Goal: Complete application form

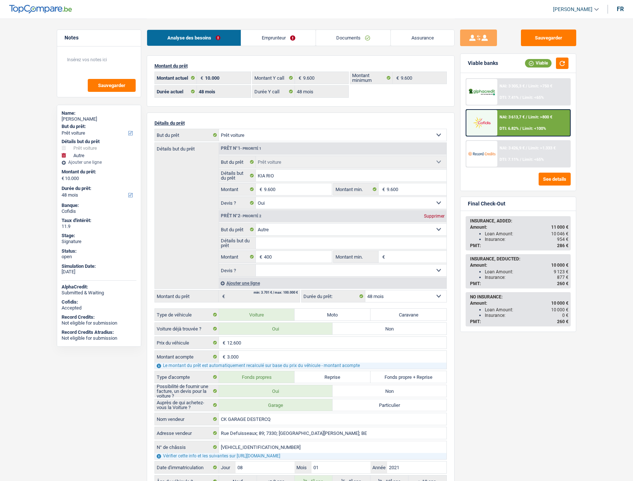
select select "car"
select select "other"
select select "48"
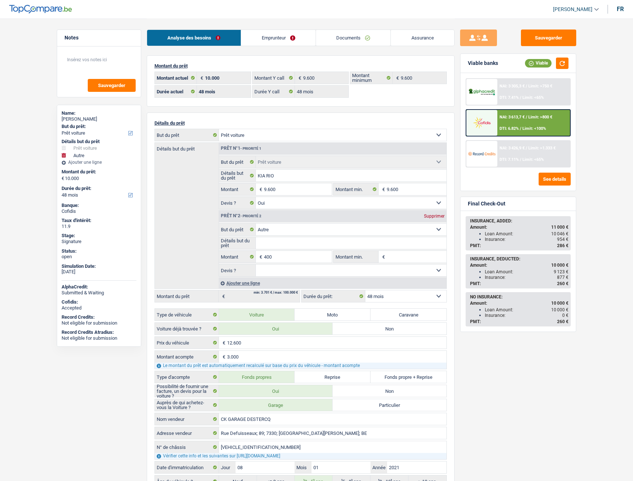
select select "48"
select select "car"
select select "yes"
select select "other"
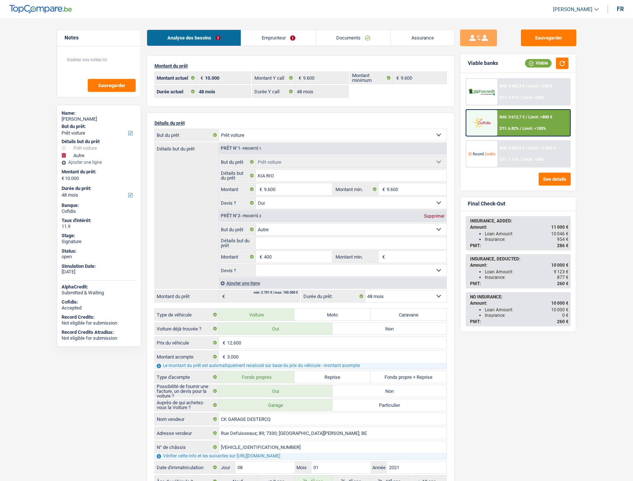
select select "48"
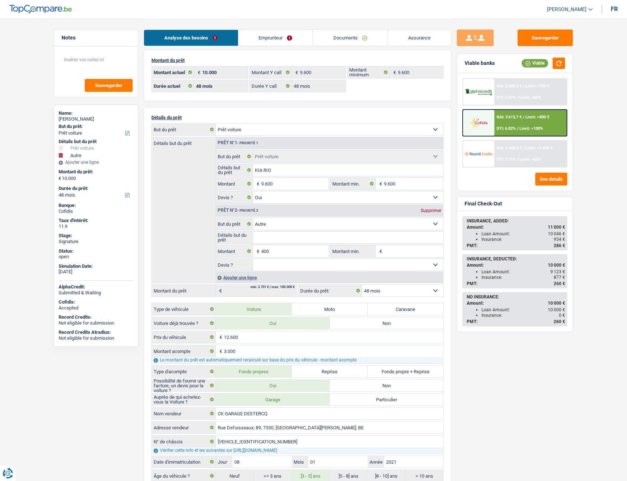
scroll to position [6, 0]
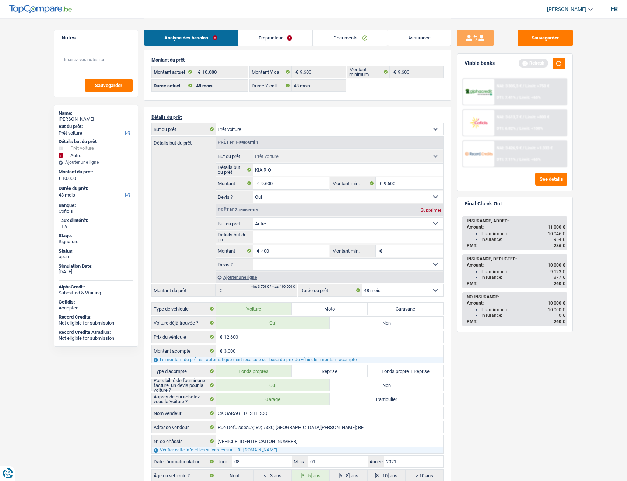
click at [203, 170] on div "Détails but du prêt Prêt n°1 - Priorité 1 Confort maison: meubles, textile, pei…" at bounding box center [297, 209] width 292 height 146
click at [296, 114] on p "Détails du prêt" at bounding box center [297, 117] width 292 height 6
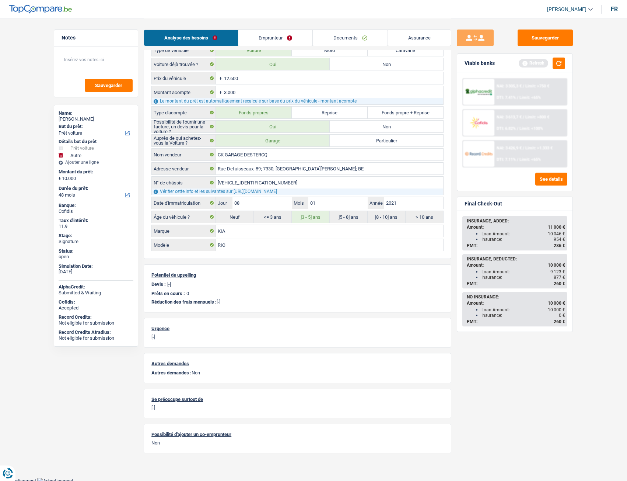
scroll to position [266, 0]
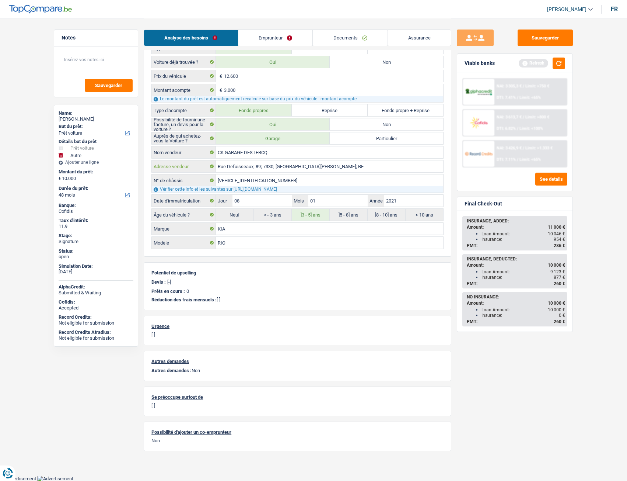
click at [274, 171] on input "Rue Defuisseaux; 89; 7330; [GEOGRAPHIC_DATA][PERSON_NAME]; BE" at bounding box center [329, 166] width 227 height 12
click at [271, 253] on div "Détails du prêt Confort maison: meubles, textile, peinture, électroménager, out…" at bounding box center [298, 51] width 308 height 411
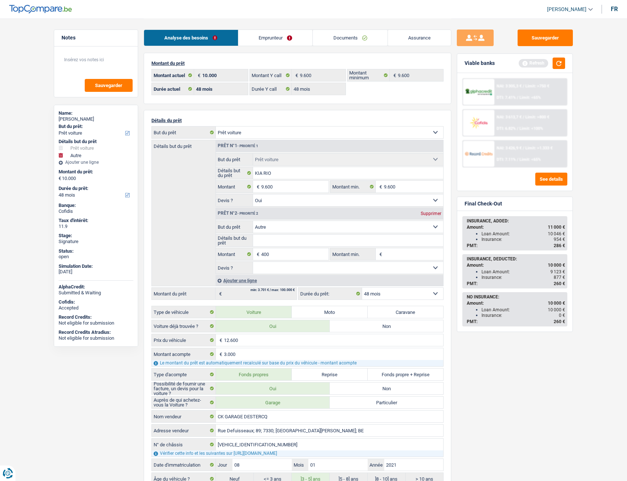
scroll to position [0, 0]
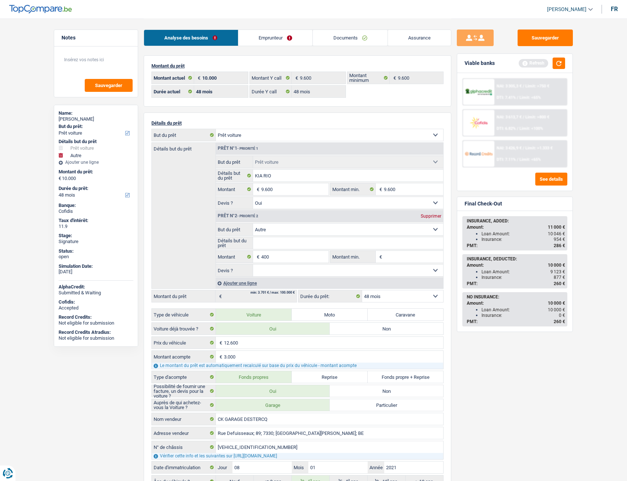
click at [269, 41] on link "Emprunteur" at bounding box center [275, 38] width 74 height 16
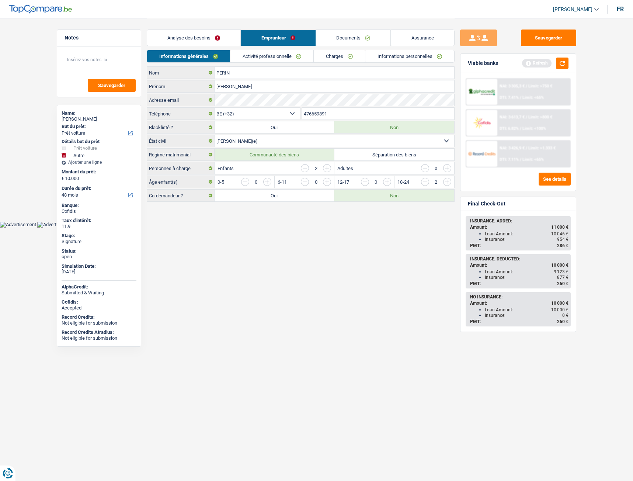
click at [241, 54] on link "Activité professionnelle" at bounding box center [271, 56] width 83 height 12
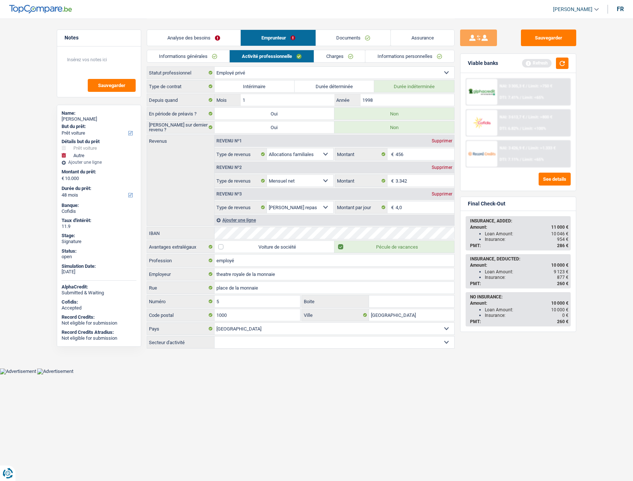
click at [351, 35] on link "Documents" at bounding box center [353, 38] width 75 height 16
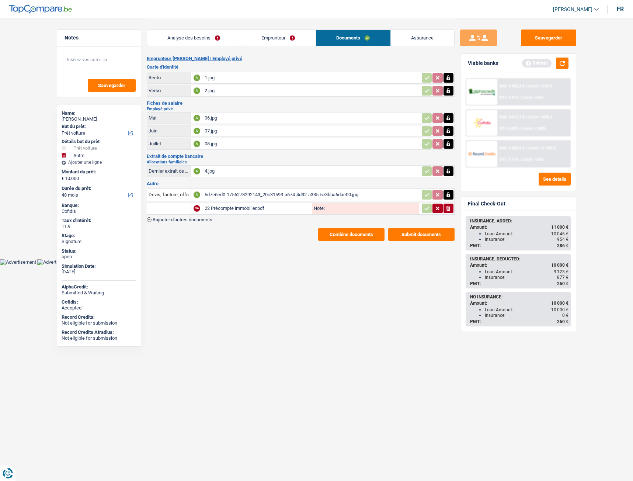
click at [408, 35] on link "Assurance" at bounding box center [422, 38] width 63 height 16
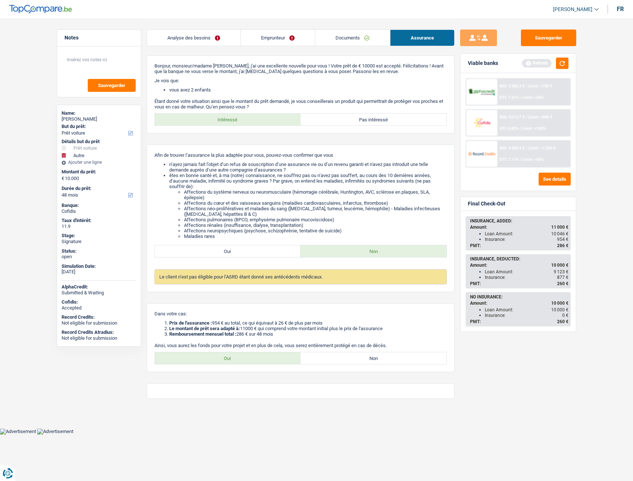
click at [323, 36] on link "Documents" at bounding box center [352, 38] width 74 height 16
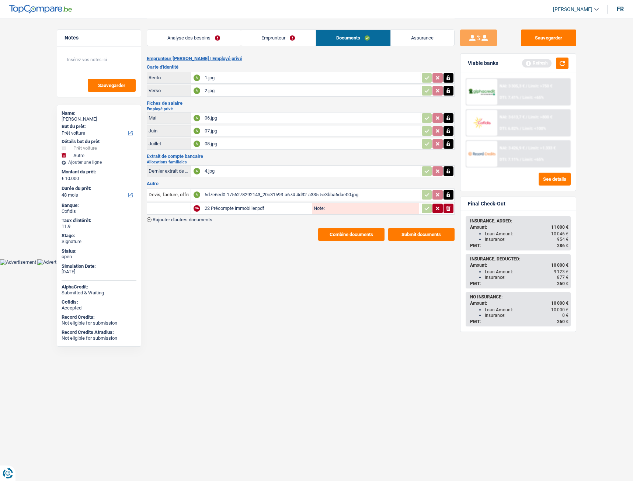
click at [300, 38] on link "Emprunteur" at bounding box center [278, 38] width 74 height 16
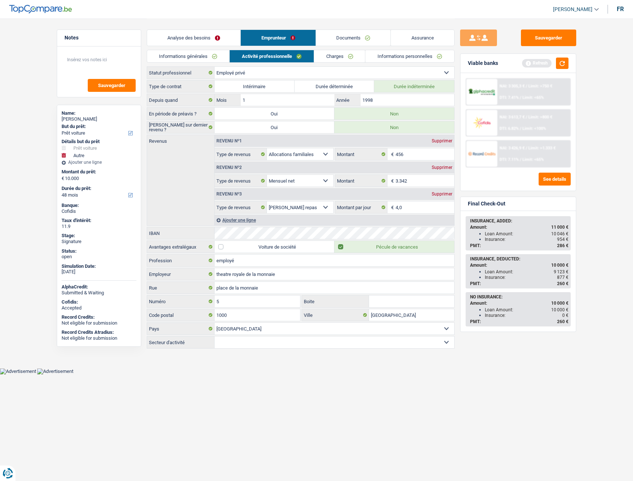
click at [348, 58] on link "Charges" at bounding box center [339, 56] width 51 height 12
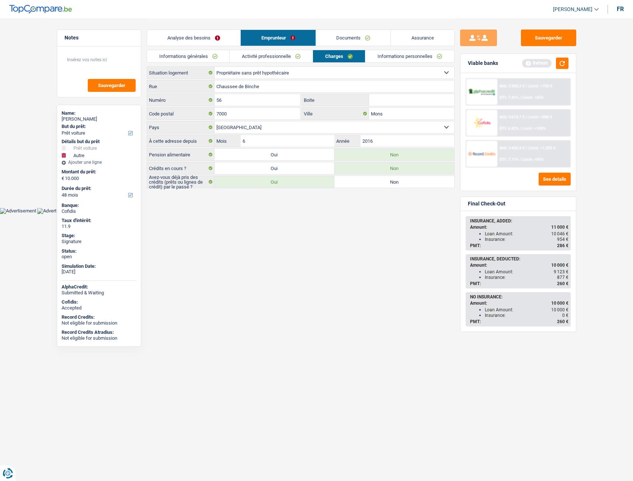
click at [378, 66] on div "Informations générales Activité professionnelle Charges Informations personnell…" at bounding box center [301, 58] width 308 height 17
click at [384, 60] on link "Informations personnelles" at bounding box center [409, 56] width 89 height 12
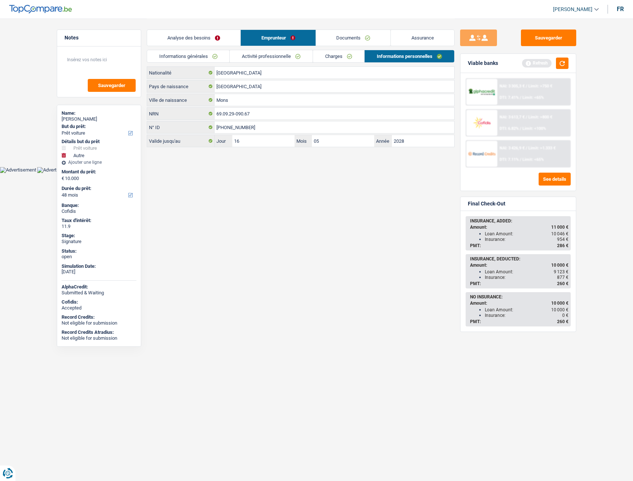
click at [305, 60] on link "Activité professionnelle" at bounding box center [271, 56] width 83 height 12
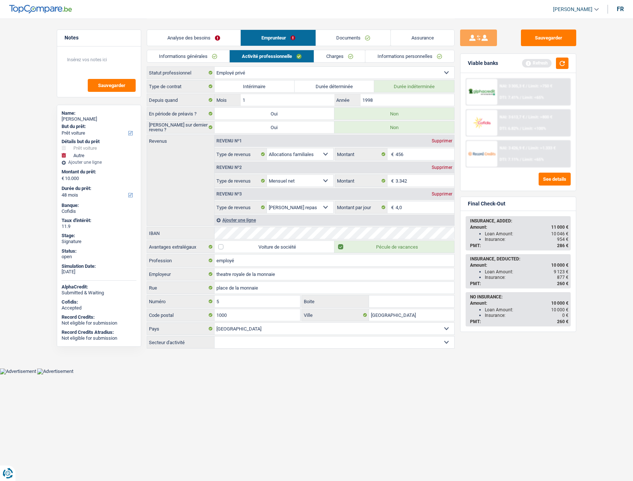
click at [329, 53] on link "Charges" at bounding box center [339, 56] width 51 height 12
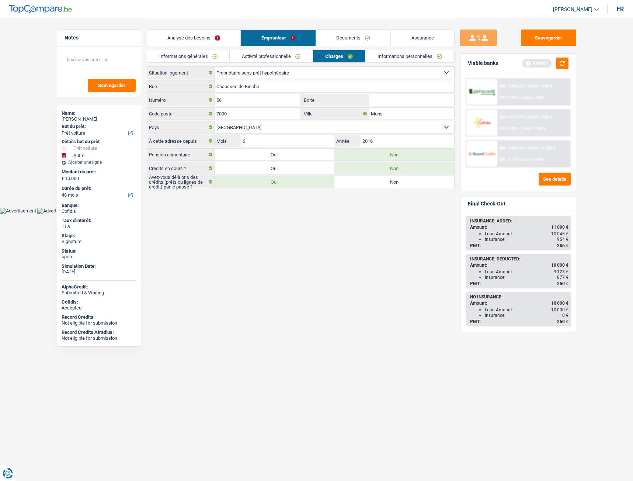
click at [343, 38] on link "Documents" at bounding box center [353, 38] width 75 height 16
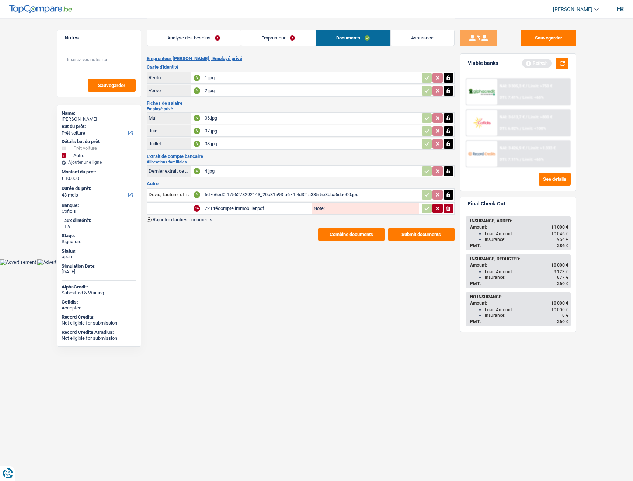
click at [293, 38] on link "Emprunteur" at bounding box center [278, 38] width 74 height 16
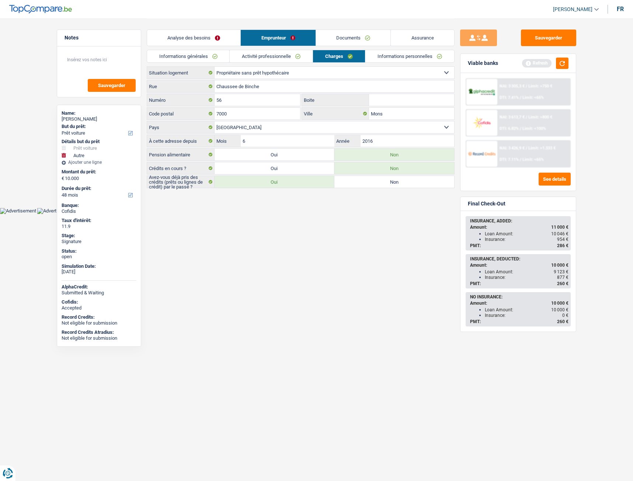
click at [282, 53] on link "Activité professionnelle" at bounding box center [271, 56] width 83 height 12
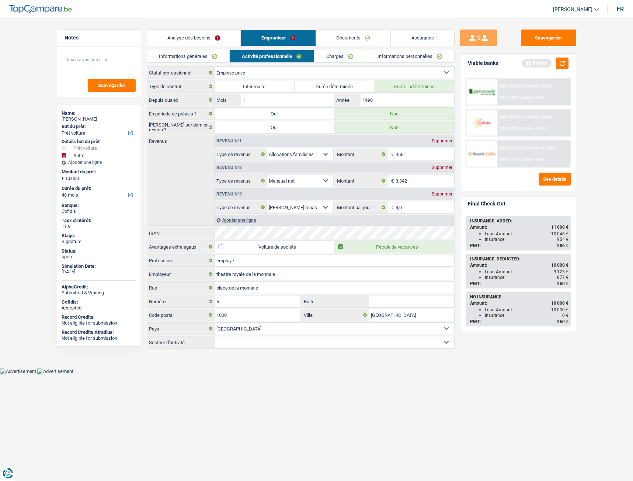
click at [181, 59] on link "Informations générales" at bounding box center [188, 56] width 83 height 12
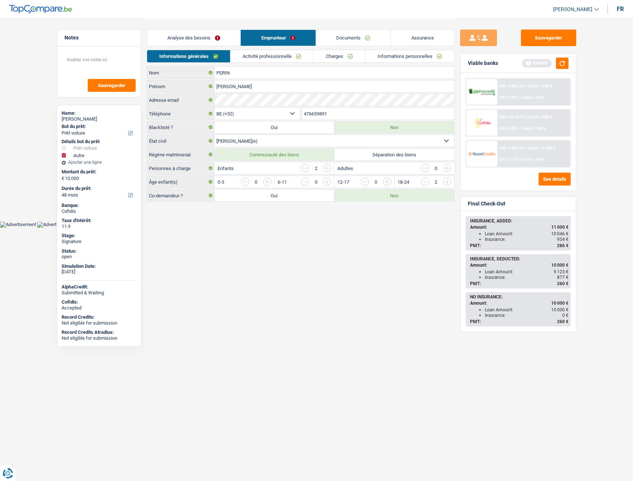
click at [293, 61] on link "Activité professionnelle" at bounding box center [271, 56] width 83 height 12
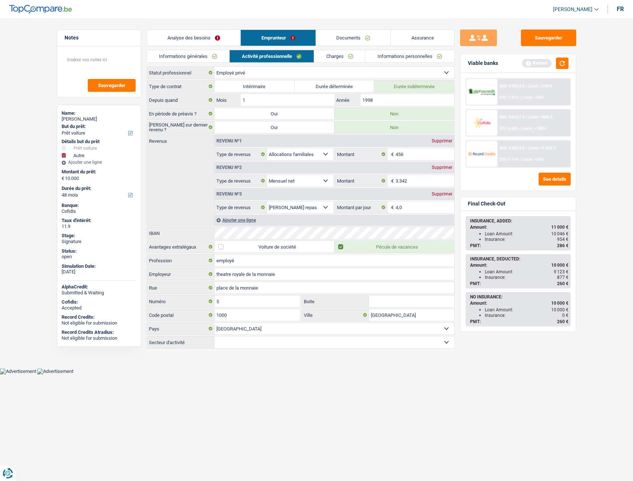
click at [320, 49] on div "Analyse des besoins Emprunteur Documents Assurance" at bounding box center [301, 33] width 308 height 31
click at [339, 56] on link "Charges" at bounding box center [339, 56] width 51 height 12
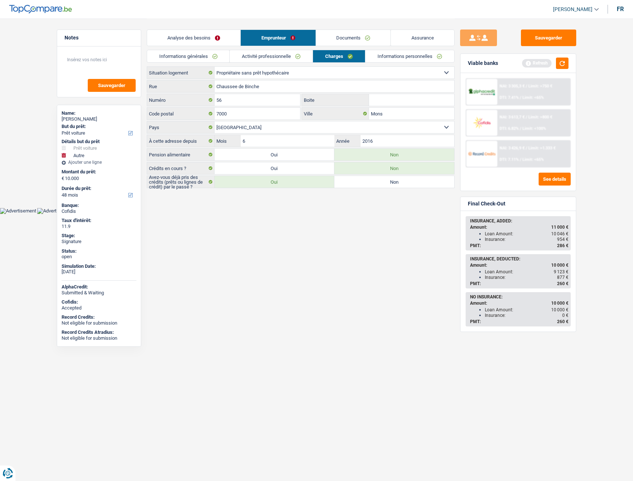
click at [260, 52] on link "Activité professionnelle" at bounding box center [271, 56] width 83 height 12
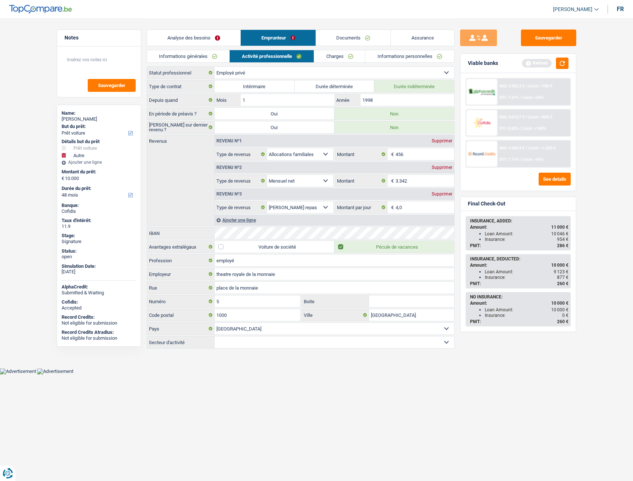
click at [322, 55] on link "Charges" at bounding box center [339, 56] width 51 height 12
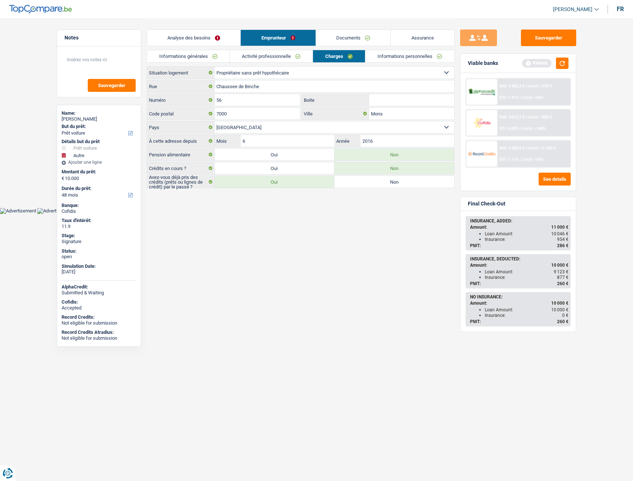
click at [257, 54] on link "Activité professionnelle" at bounding box center [271, 56] width 83 height 12
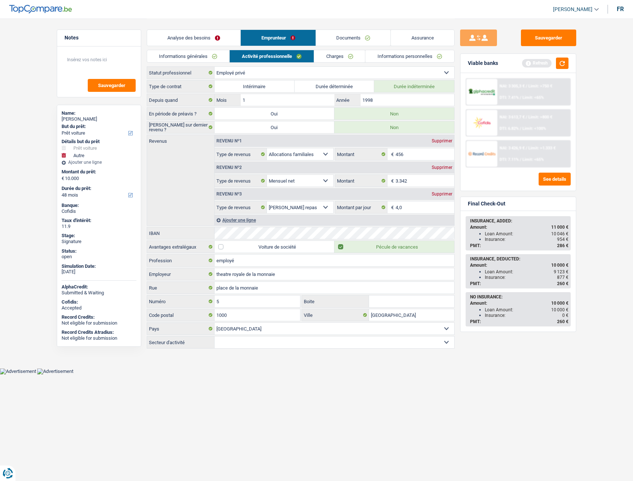
click at [204, 54] on link "Informations générales" at bounding box center [188, 56] width 83 height 12
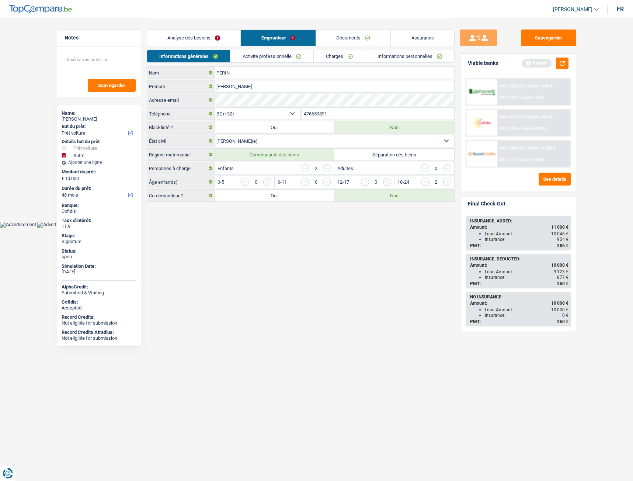
click at [272, 58] on link "Activité professionnelle" at bounding box center [271, 56] width 83 height 12
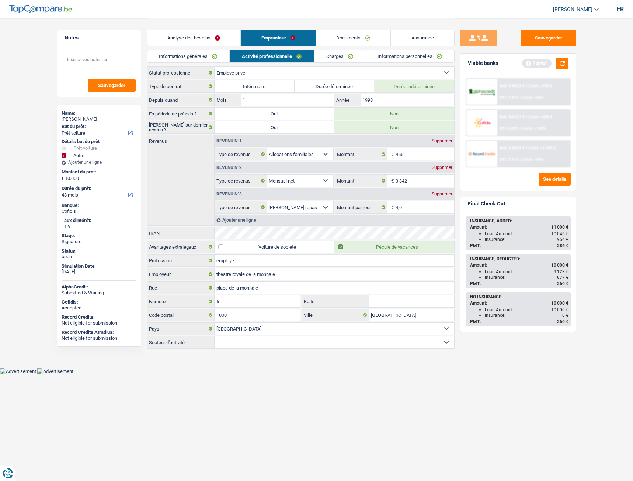
click at [345, 27] on div "Analyse des besoins Emprunteur Documents Assurance" at bounding box center [301, 33] width 308 height 31
click at [346, 32] on link "Documents" at bounding box center [353, 38] width 75 height 16
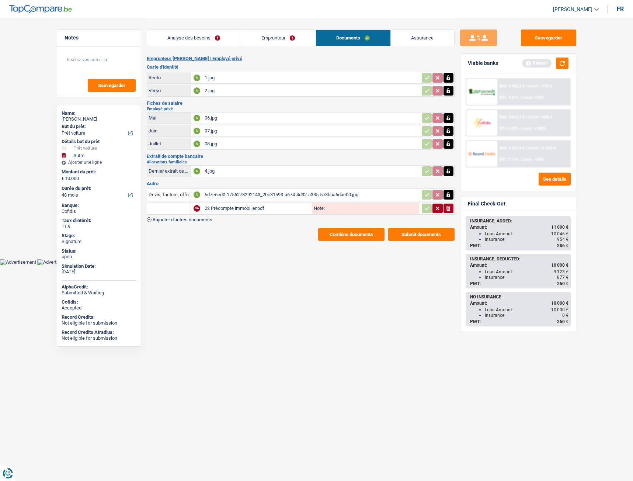
click at [404, 33] on link "Assurance" at bounding box center [422, 38] width 63 height 16
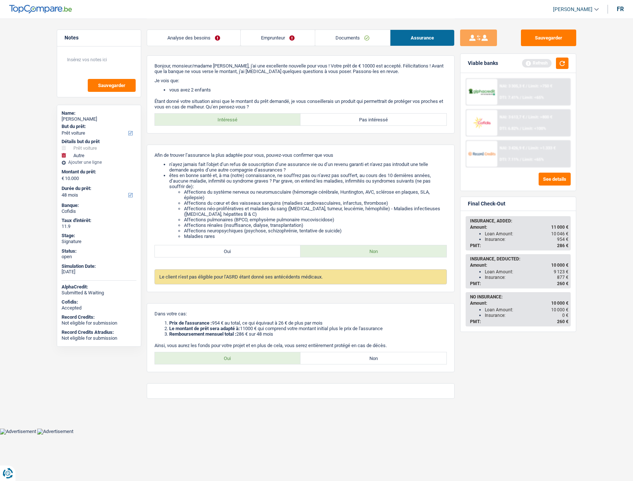
click at [282, 40] on link "Emprunteur" at bounding box center [278, 38] width 74 height 16
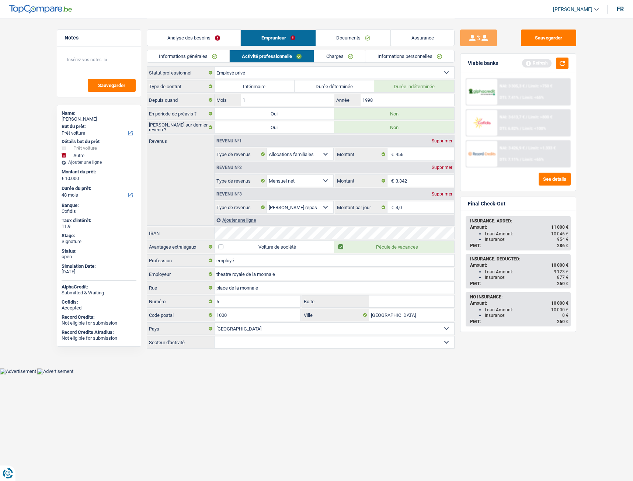
click at [201, 43] on link "Analyse des besoins" at bounding box center [194, 38] width 94 height 16
